Goal: Information Seeking & Learning: Learn about a topic

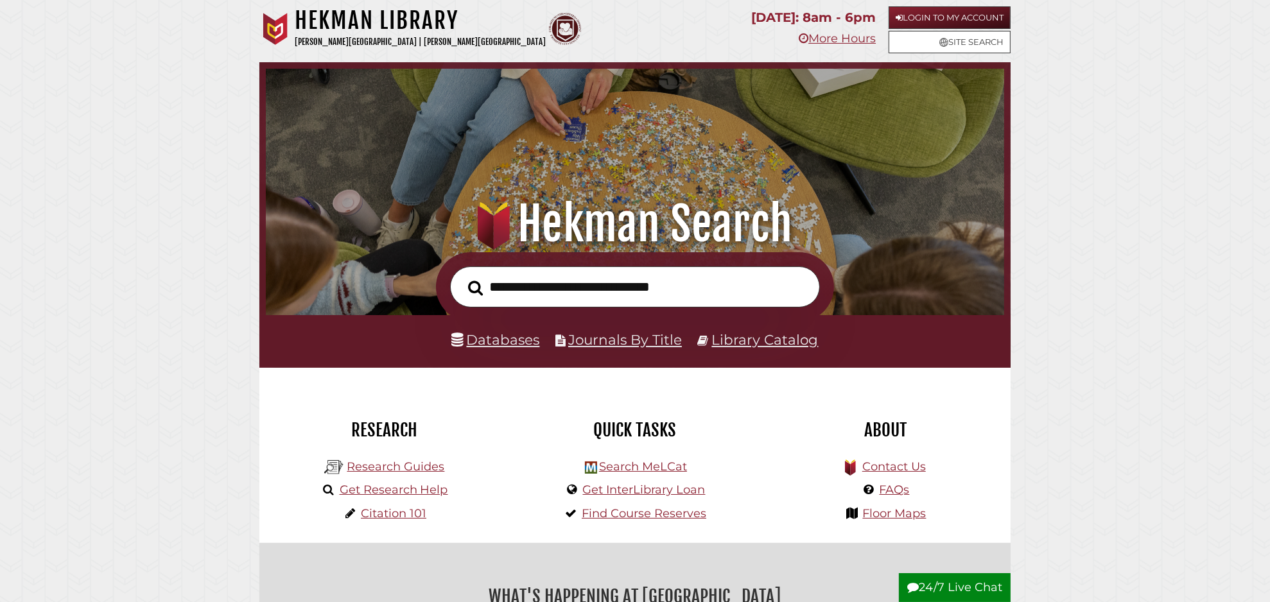
scroll to position [244, 732]
click at [511, 337] on link "Databases" at bounding box center [496, 339] width 88 height 17
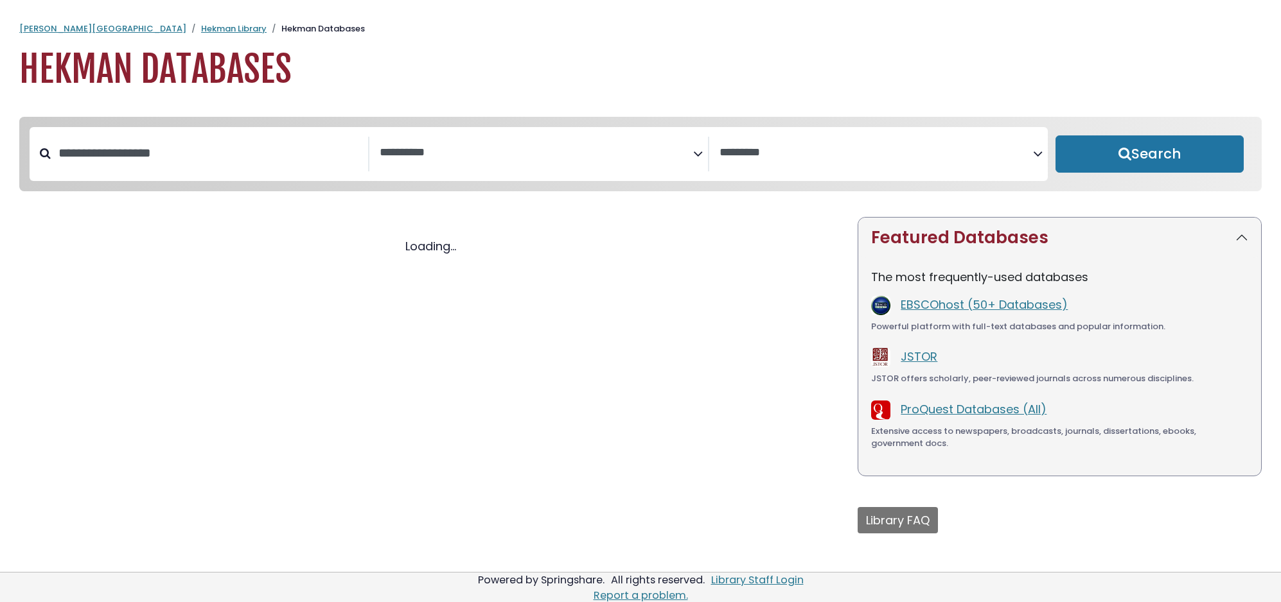
select select "Database Subject Filter"
select select "Database Vendors Filter"
select select "Database Subject Filter"
select select "Database Vendors Filter"
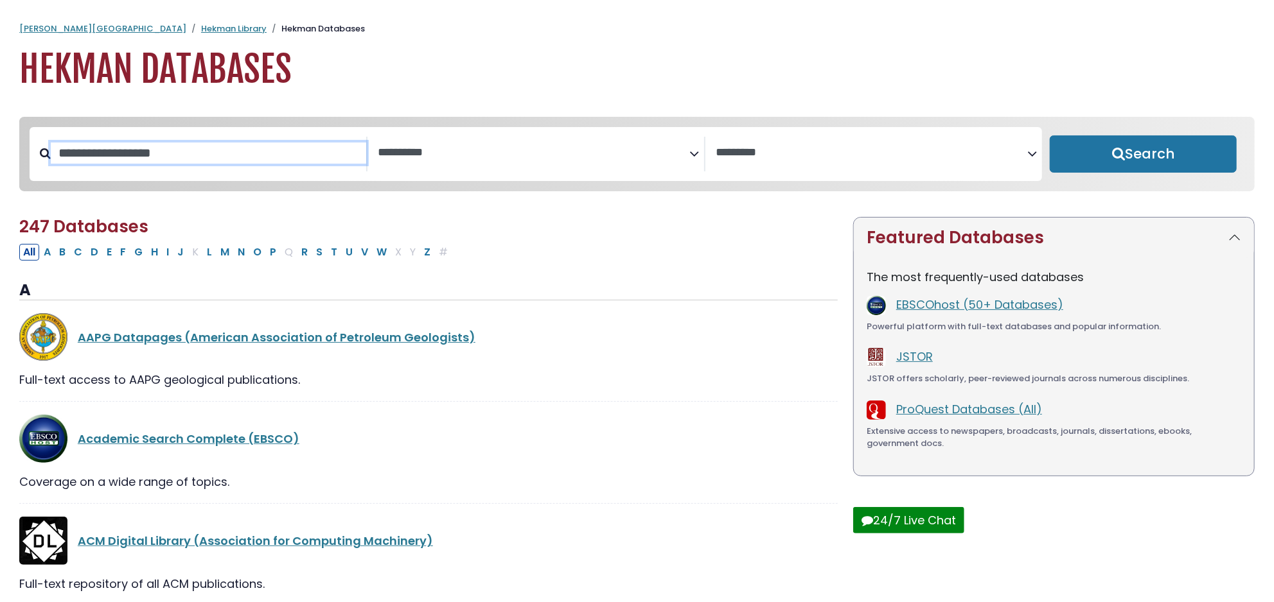
click at [183, 152] on input "Search database by title or keyword" at bounding box center [208, 153] width 315 height 21
type input "********"
click at [1050, 136] on button "Search" at bounding box center [1143, 154] width 187 height 37
select select "Database Subject Filter"
select select "Database Vendors Filter"
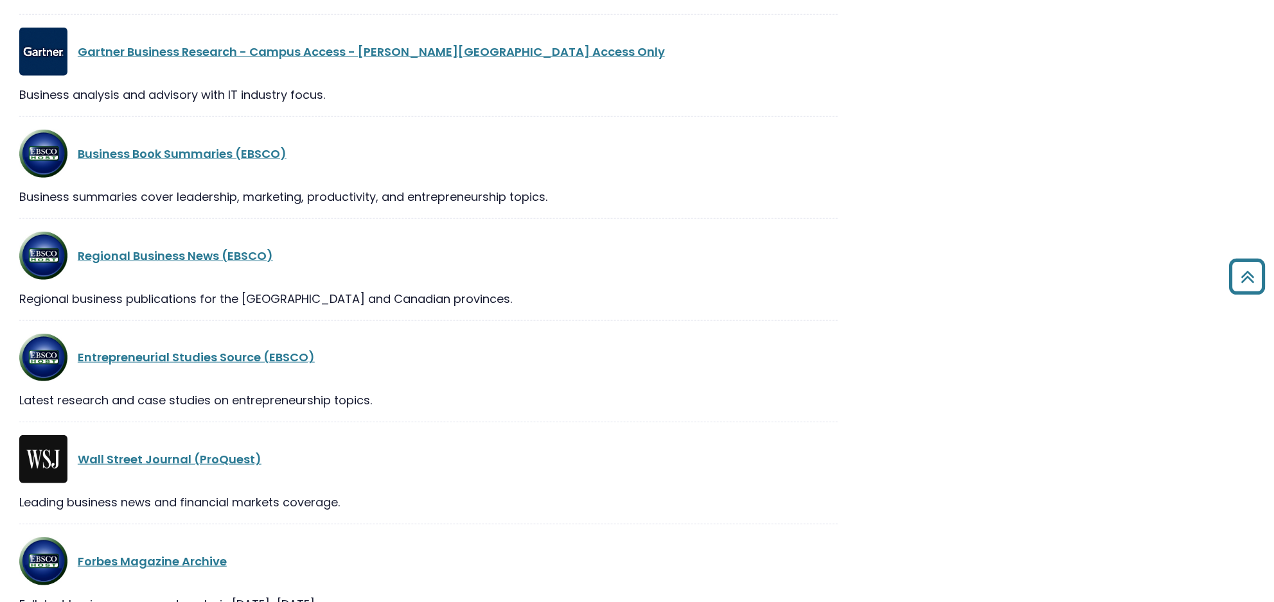
scroll to position [387, 0]
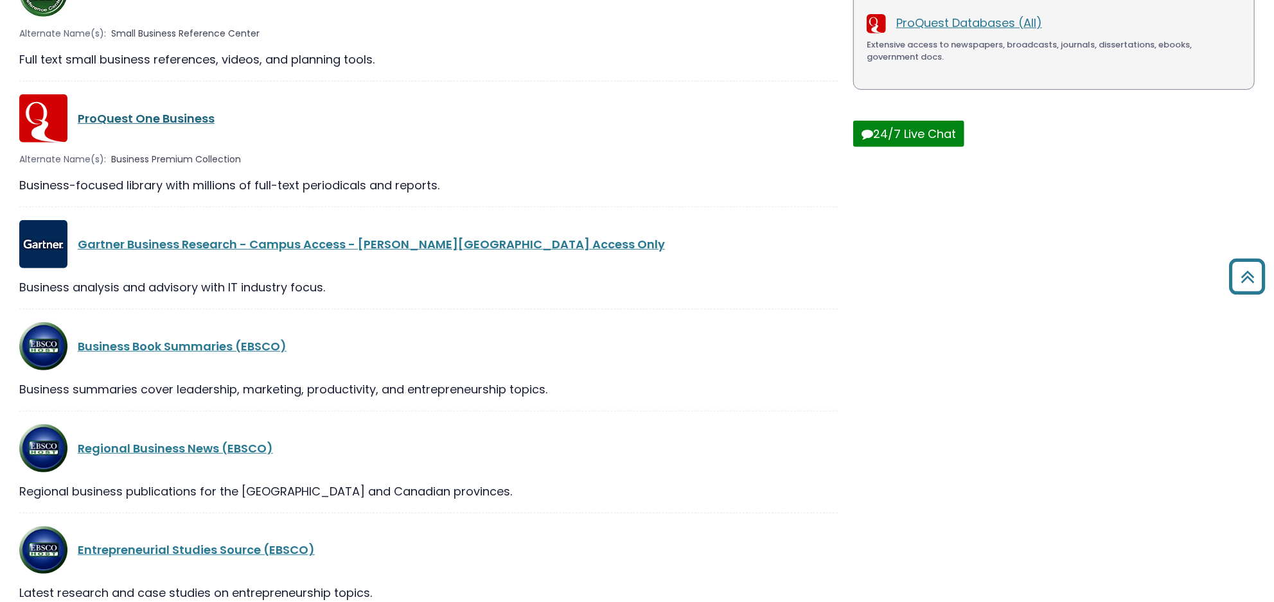
click at [177, 117] on link "ProQuest One Business" at bounding box center [146, 118] width 137 height 16
